Goal: Transaction & Acquisition: Obtain resource

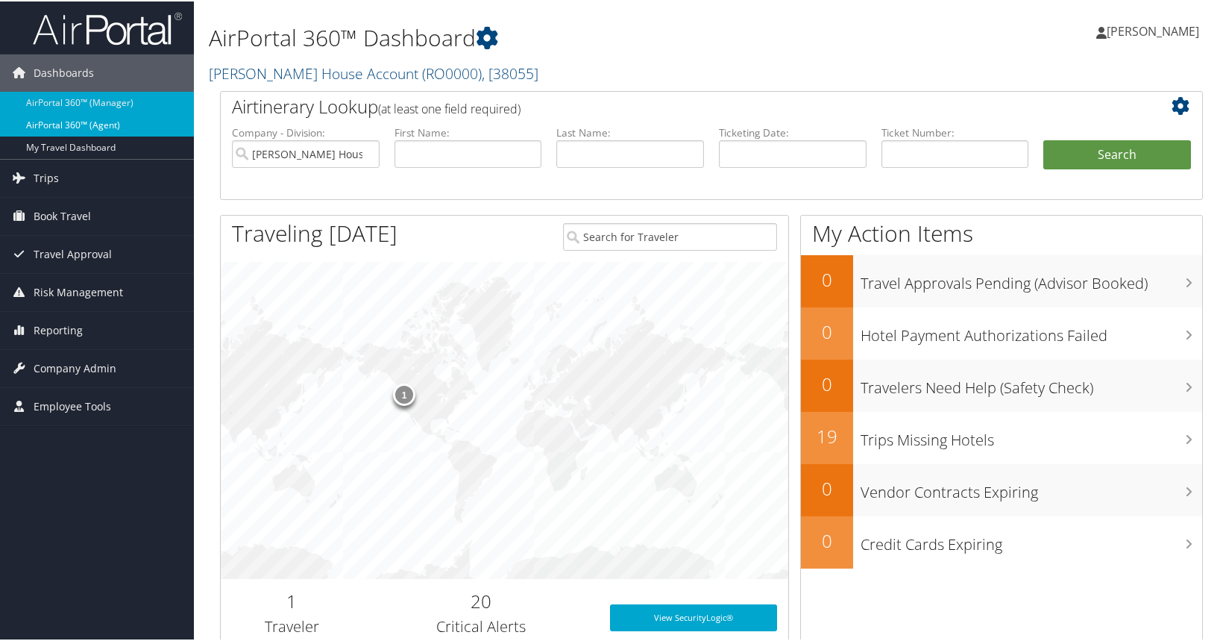
click at [101, 122] on link "AirPortal 360™ (Agent)" at bounding box center [97, 124] width 194 height 22
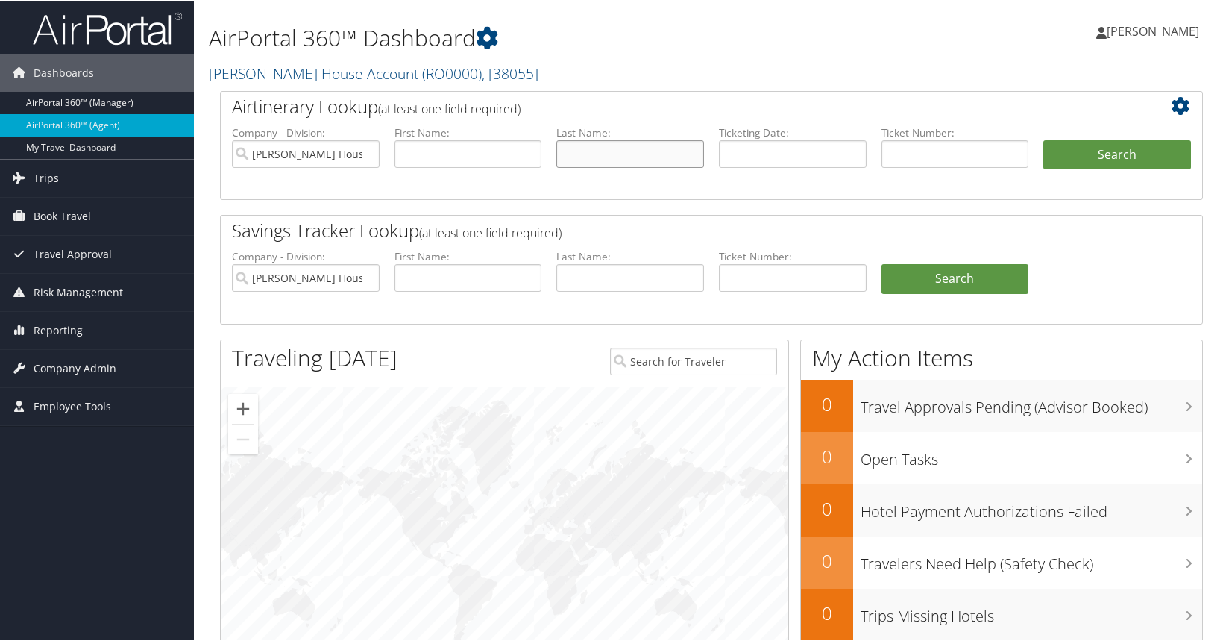
click at [603, 159] on input "text" at bounding box center [630, 153] width 148 height 28
type input "[PERSON_NAME]"
click at [1117, 158] on button "Search" at bounding box center [1117, 154] width 148 height 30
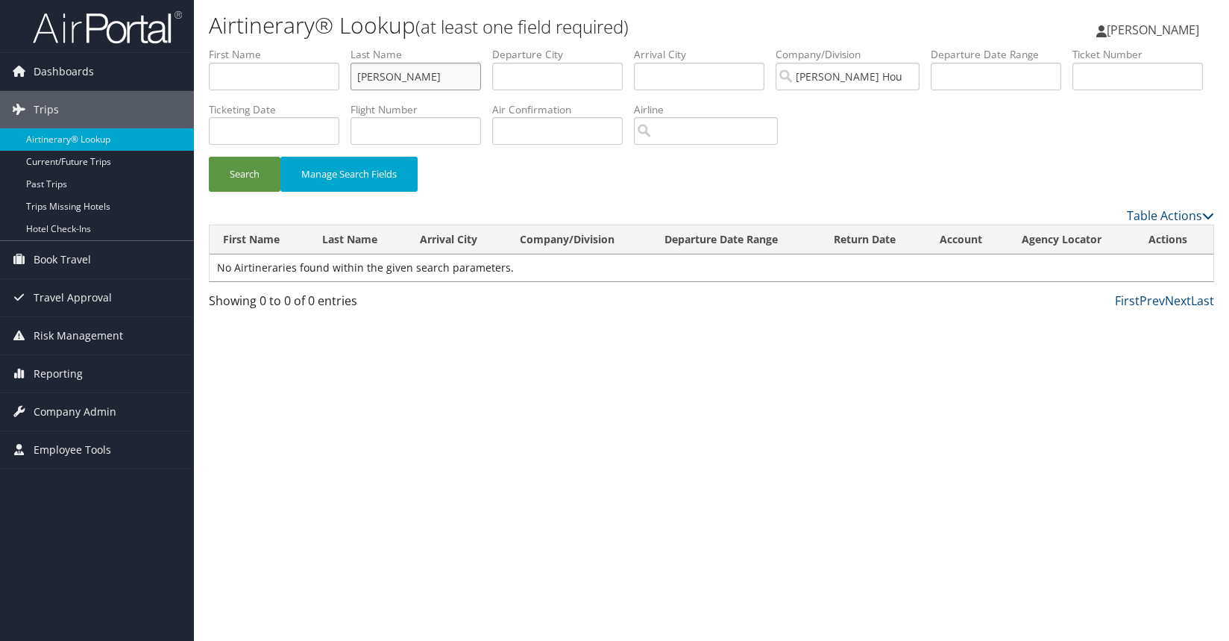
click at [415, 78] on input "[PERSON_NAME]" at bounding box center [416, 77] width 131 height 28
type input "[PERSON_NAME] [PERSON_NAME]"
click at [257, 167] on button "Search" at bounding box center [245, 174] width 72 height 35
click at [86, 75] on span "Dashboards" at bounding box center [64, 71] width 60 height 37
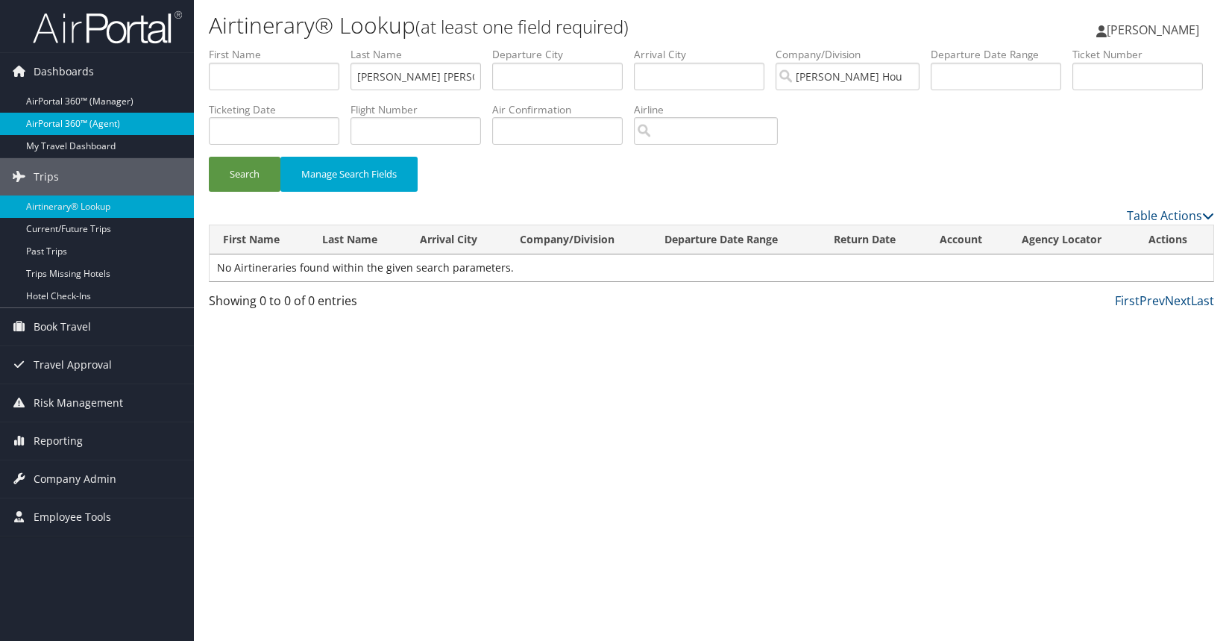
click at [81, 119] on link "AirPortal 360™ (Agent)" at bounding box center [97, 124] width 194 height 22
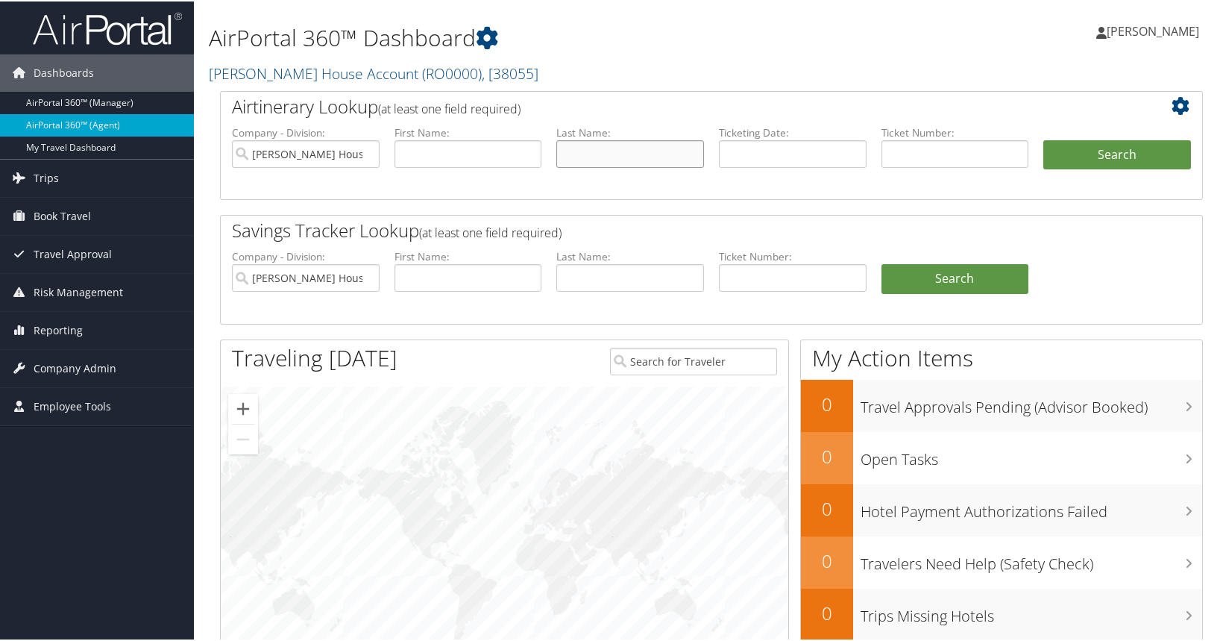
click at [609, 151] on input "text" at bounding box center [630, 153] width 148 height 28
type input "[PERSON_NAME] [PERSON_NAME]"
click at [1129, 149] on button "Search" at bounding box center [1117, 154] width 148 height 30
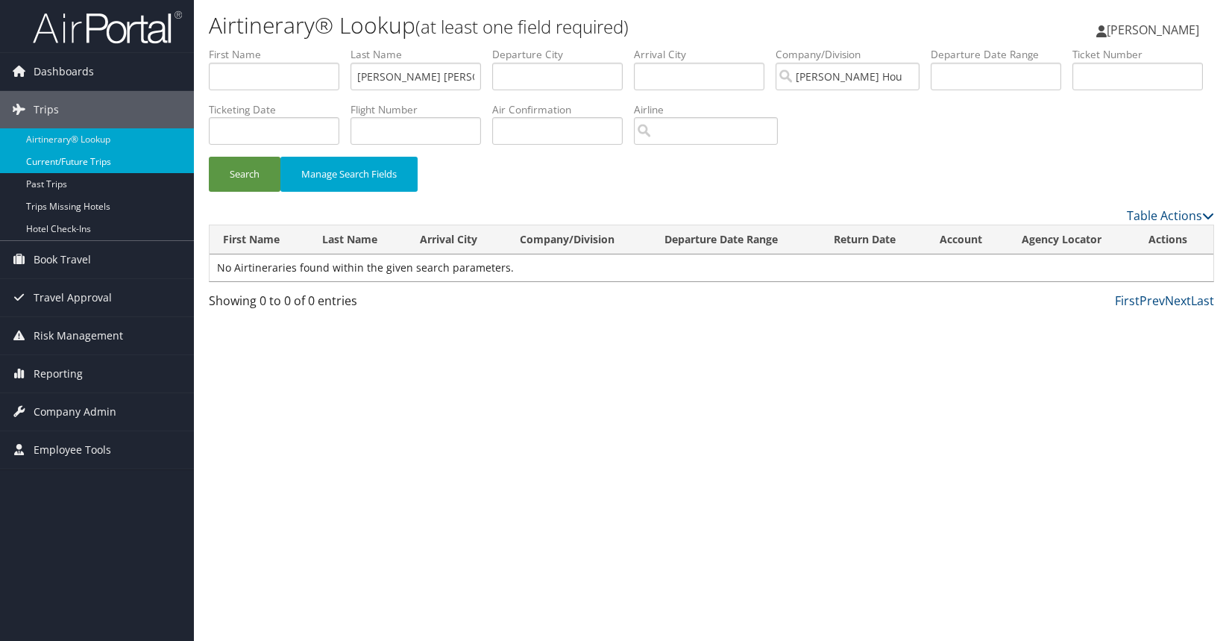
click at [79, 159] on link "Current/Future Trips" at bounding box center [97, 162] width 194 height 22
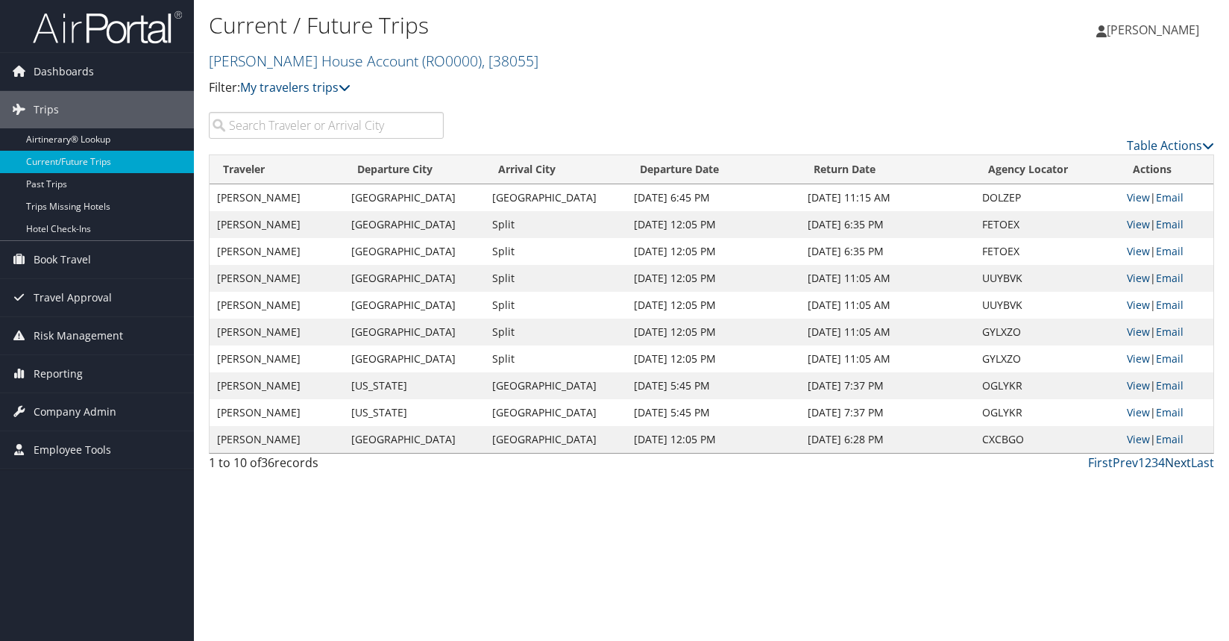
click at [1182, 465] on link "Next" at bounding box center [1178, 462] width 26 height 16
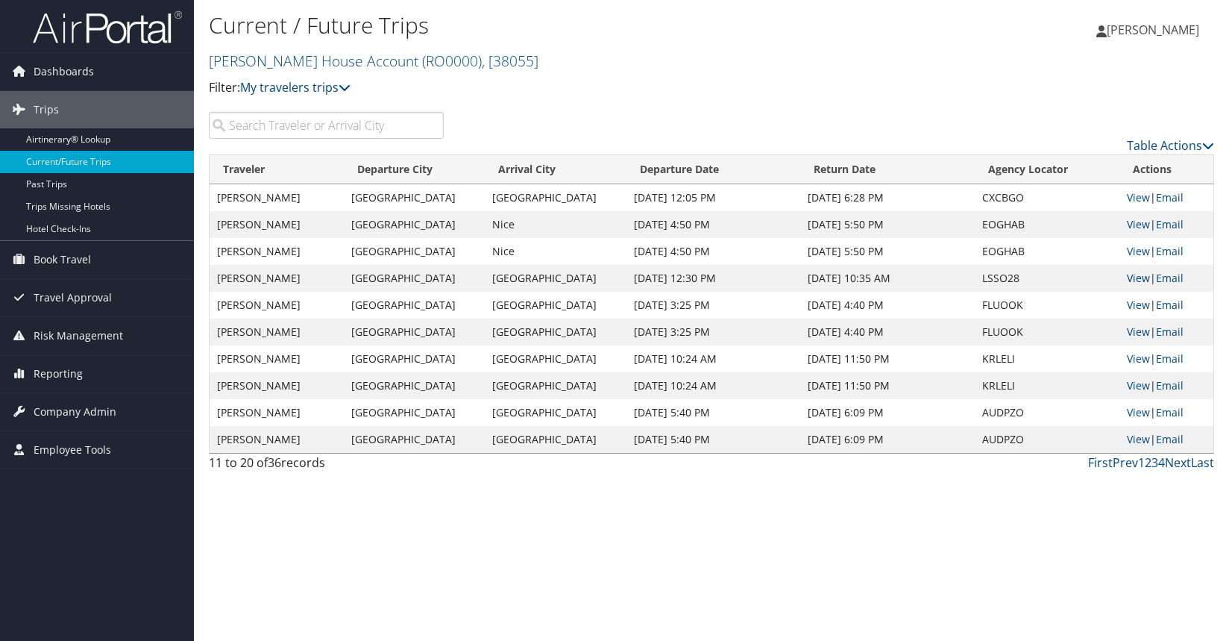
click at [1139, 278] on link "View" at bounding box center [1138, 278] width 23 height 14
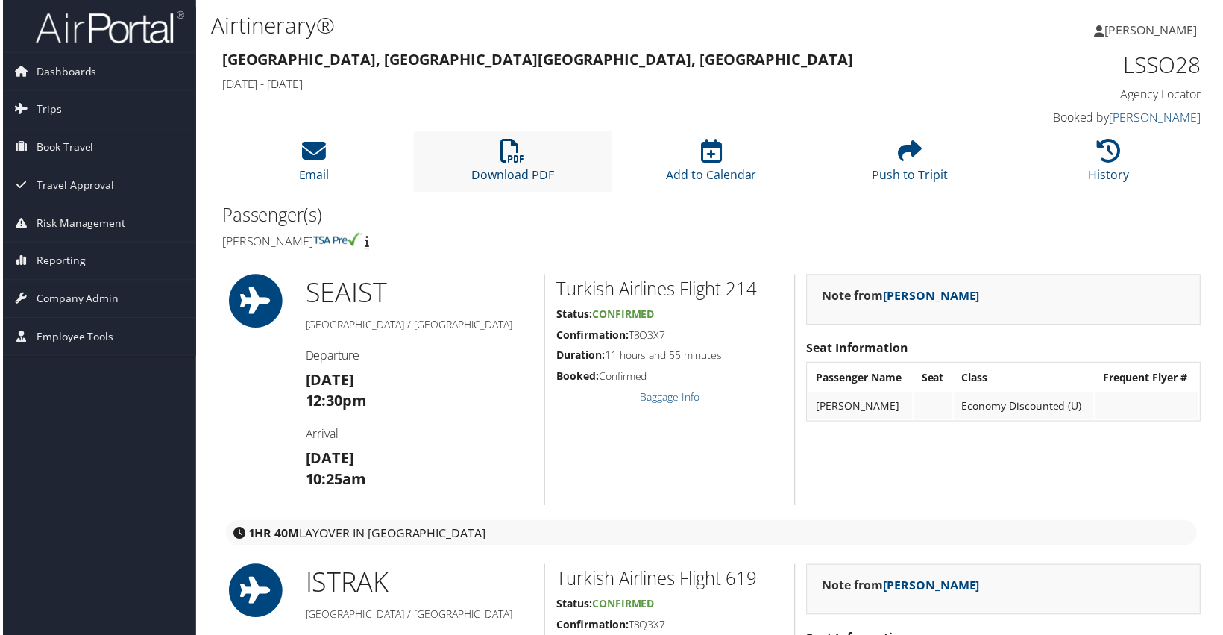
click at [509, 155] on icon at bounding box center [512, 151] width 24 height 24
click at [318, 157] on icon at bounding box center [313, 151] width 24 height 24
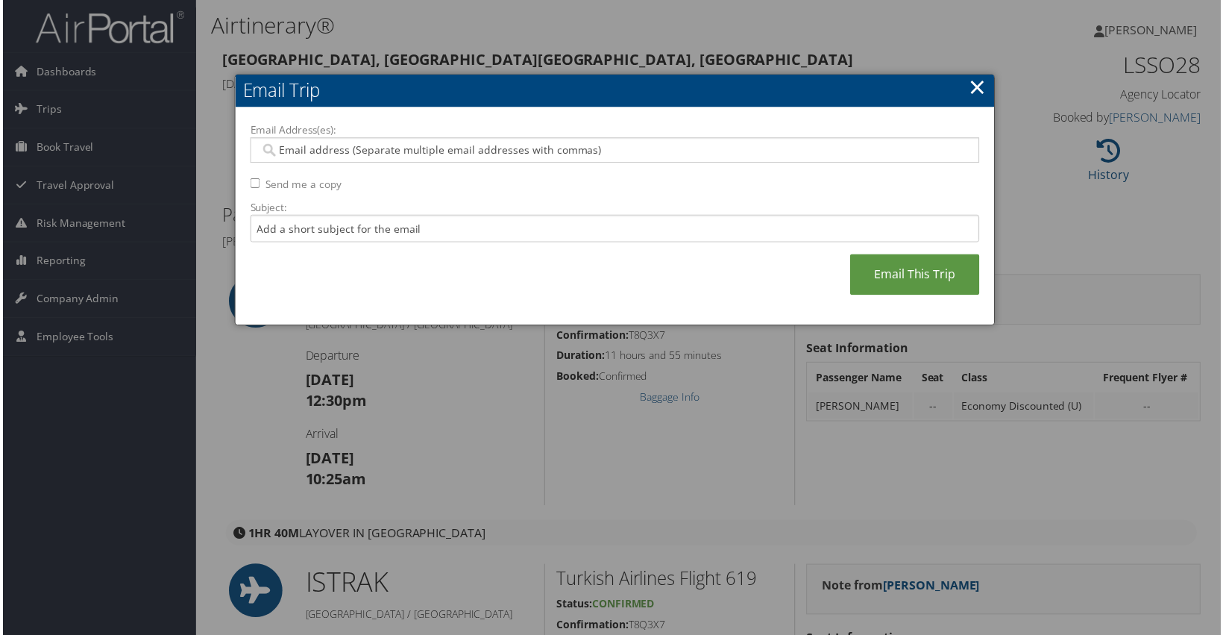
click at [318, 146] on input "Email Address(es):" at bounding box center [614, 150] width 712 height 15
type input "rocksannb"
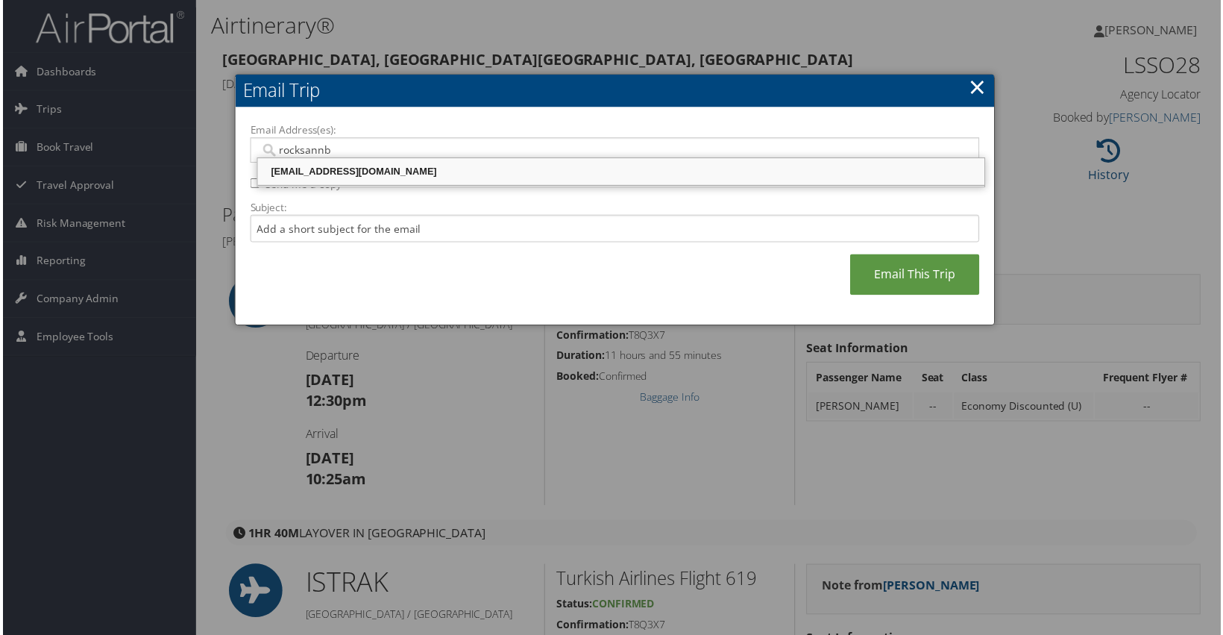
click at [318, 177] on div "[EMAIL_ADDRESS][DOMAIN_NAME]" at bounding box center [621, 172] width 726 height 15
type input "[EMAIL_ADDRESS][DOMAIN_NAME]"
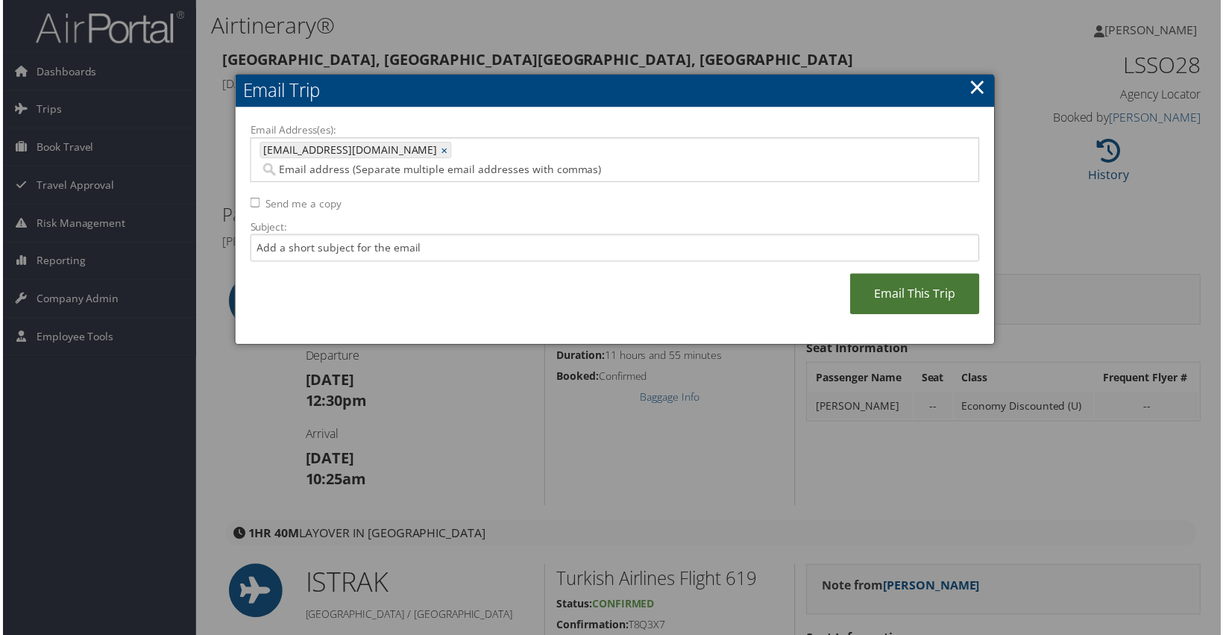
click at [916, 279] on link "Email This Trip" at bounding box center [916, 294] width 130 height 41
